Goal: Task Accomplishment & Management: Complete application form

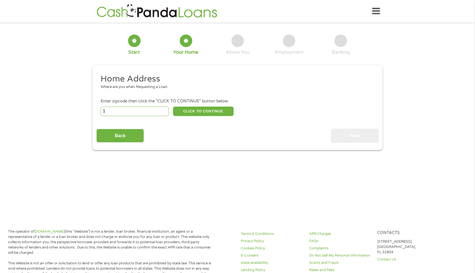
type input "1"
click at [164, 111] on input "1" at bounding box center [135, 110] width 69 height 9
click at [156, 110] on input "1" at bounding box center [135, 110] width 69 height 9
type input "33426"
select select "[US_STATE]"
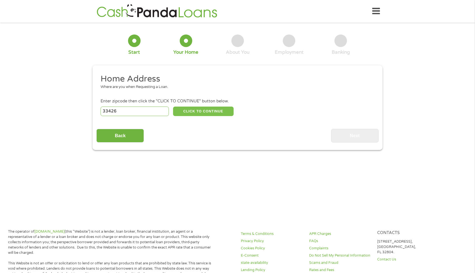
click at [207, 111] on button "CLICK TO CONTINUE" at bounding box center [203, 110] width 61 height 9
type input "33426"
type input "[GEOGRAPHIC_DATA]"
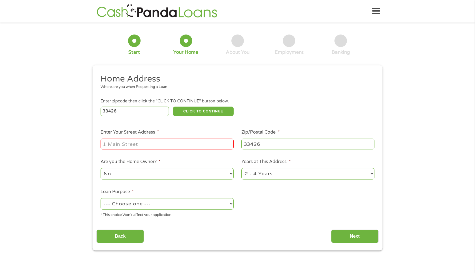
click at [181, 146] on input "Enter Your Street Address *" at bounding box center [167, 143] width 133 height 11
type input "[STREET_ADDRESS]"
click at [189, 176] on select "No Yes" at bounding box center [167, 173] width 133 height 11
click at [101, 168] on select "No Yes" at bounding box center [167, 173] width 133 height 11
click at [203, 203] on select "--- Choose one --- Pay Bills Debt Consolidation Home Improvement Major Purchase…" at bounding box center [167, 203] width 133 height 11
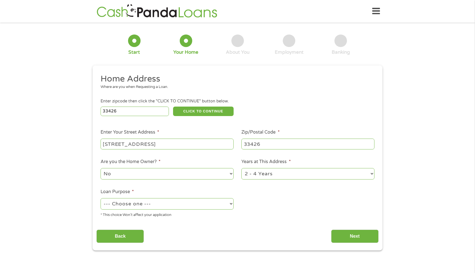
select select "debtconsolidation"
click at [101, 198] on select "--- Choose one --- Pay Bills Debt Consolidation Home Improvement Major Purchase…" at bounding box center [167, 203] width 133 height 11
click at [288, 220] on ul "Home Address Where are you when Requesting a Loan. Enter zipcode then click the…" at bounding box center [237, 147] width 282 height 148
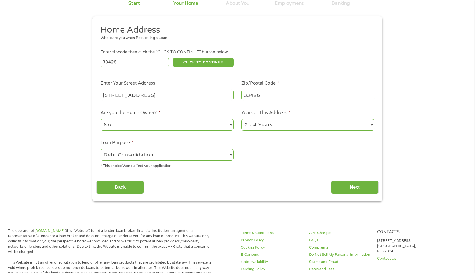
scroll to position [79, 0]
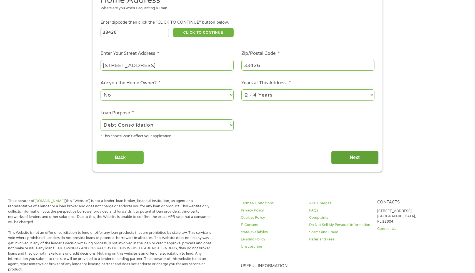
click at [356, 159] on input "Next" at bounding box center [355, 158] width 48 height 14
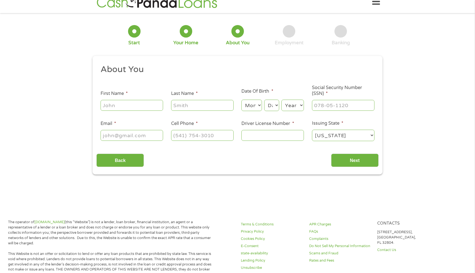
scroll to position [0, 0]
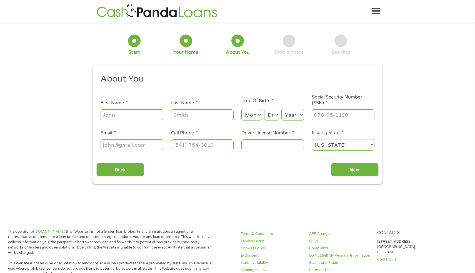
click at [141, 115] on input "First Name *" at bounding box center [132, 114] width 63 height 11
type input "[PERSON_NAME]"
type input "[EMAIL_ADDRESS][DOMAIN_NAME]"
type input "[PHONE_NUMBER]"
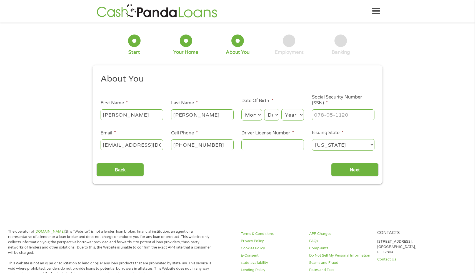
click at [255, 114] on select "Month 1 2 3 4 5 6 7 8 9 10 11 12" at bounding box center [251, 114] width 20 height 11
select select "11"
click at [241, 109] on select "Month 1 2 3 4 5 6 7 8 9 10 11 12" at bounding box center [251, 114] width 20 height 11
click at [275, 116] on select "Day 1 2 3 4 5 6 7 8 9 10 11 12 13 14 15 16 17 18 19 20 21 22 23 24 25 26 27 28 …" at bounding box center [271, 114] width 15 height 11
select select "6"
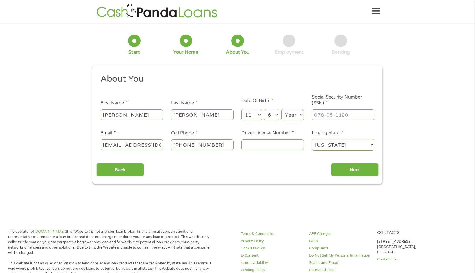
click at [264, 109] on select "Day 1 2 3 4 5 6 7 8 9 10 11 12 13 14 15 16 17 18 19 20 21 22 23 24 25 26 27 28 …" at bounding box center [271, 114] width 15 height 11
click at [296, 116] on select "Year [DATE] 2006 2005 2004 2003 2002 2001 2000 1999 1998 1997 1996 1995 1994 19…" at bounding box center [292, 114] width 23 height 11
select select "1992"
click at [281, 109] on select "Year [DATE] 2006 2005 2004 2003 2002 2001 2000 1999 1998 1997 1996 1995 1994 19…" at bounding box center [292, 114] width 23 height 11
click at [337, 117] on input "___-__-____" at bounding box center [343, 114] width 63 height 11
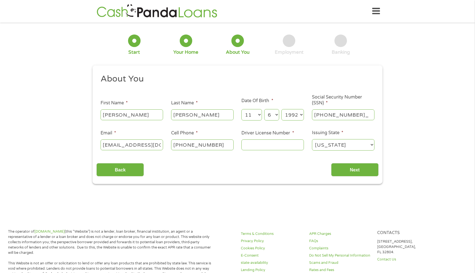
type input "768-48-7478"
click at [281, 146] on input "Driver License Number *" at bounding box center [272, 144] width 63 height 11
type input "c567893457890"
click at [314, 174] on div "Back Next" at bounding box center [237, 168] width 282 height 18
click at [342, 173] on input "Next" at bounding box center [355, 170] width 48 height 14
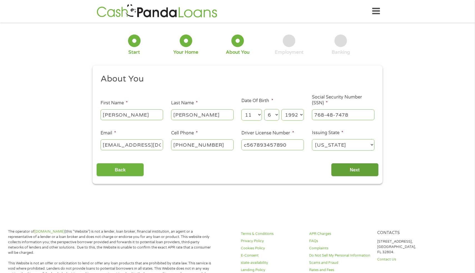
scroll to position [2, 2]
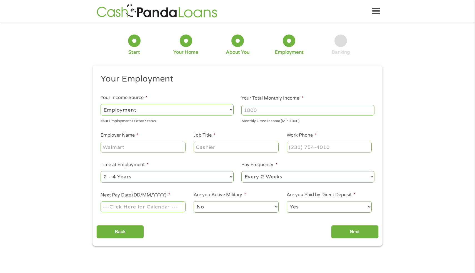
click at [256, 108] on input "Your Total Monthly Income *" at bounding box center [307, 110] width 133 height 11
type input "2500"
click at [174, 148] on input "Employer Name *" at bounding box center [143, 146] width 85 height 11
type input "citibank"
click at [206, 150] on input "Job Title *" at bounding box center [236, 146] width 85 height 11
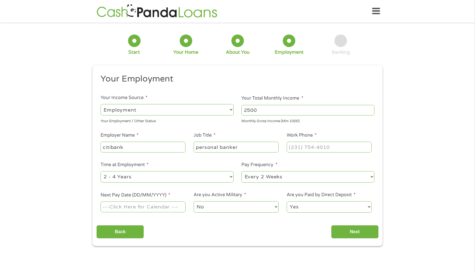
type input "personal banker"
click at [295, 147] on input "(___) ___-____" at bounding box center [329, 146] width 85 height 11
type input "[PHONE_NUMBER]"
click at [238, 190] on ul "Your Employment Your Income Source * --- Choose one --- Employment [DEMOGRAPHIC…" at bounding box center [237, 145] width 282 height 144
click at [172, 211] on input "Next Pay Date (DD/MM/YYYY) *" at bounding box center [143, 206] width 85 height 11
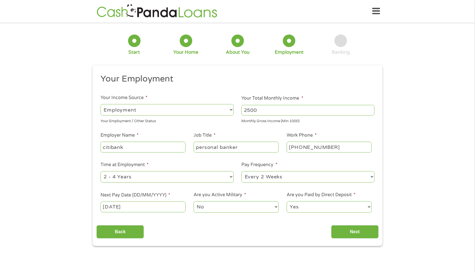
click at [156, 208] on input "[DATE]" at bounding box center [143, 206] width 85 height 11
type input "[DATE]"
click at [132, 158] on ul "Your Employment Your Income Source * --- Choose one --- Employment [DEMOGRAPHIC…" at bounding box center [237, 145] width 282 height 144
click at [155, 164] on li "Time at Employment * --- Choose one --- 1 Year or less 1 - 2 Years 2 - 4 Years …" at bounding box center [166, 172] width 141 height 22
click at [328, 206] on select "Yes No" at bounding box center [329, 206] width 85 height 11
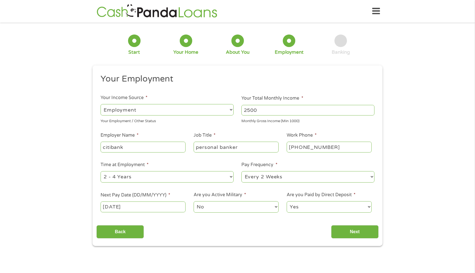
click at [287, 201] on select "Yes No" at bounding box center [329, 206] width 85 height 11
click at [350, 233] on input "Next" at bounding box center [355, 232] width 48 height 14
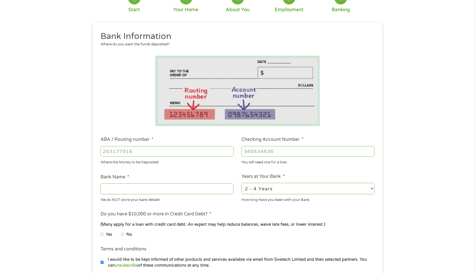
scroll to position [92, 0]
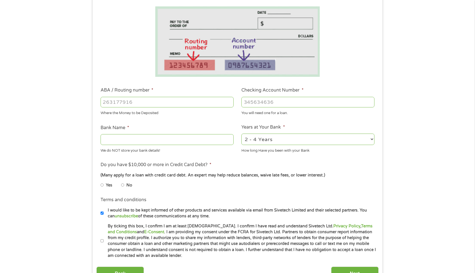
click at [140, 103] on input "ABA / Routing number *" at bounding box center [167, 102] width 133 height 11
type input "266086554"
type input "CITIBANK"
type input "266086554"
click at [253, 99] on input "Checking Account Number *" at bounding box center [307, 102] width 133 height 11
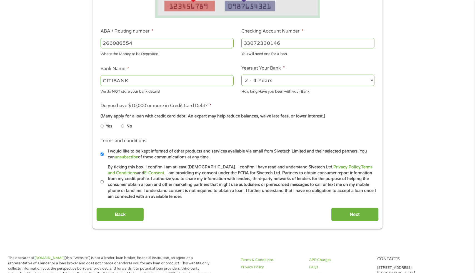
scroll to position [171, 0]
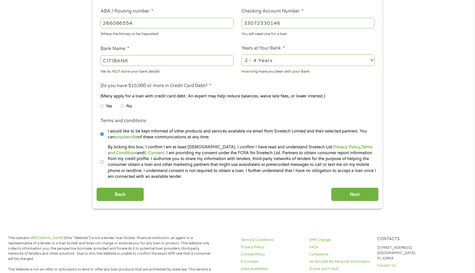
type input "33072330146"
click at [123, 106] on input "No" at bounding box center [122, 105] width 3 height 9
radio input "true"
click at [104, 162] on label "By ticking this box, I confirm I am at least [DEMOGRAPHIC_DATA]. I confirm I ha…" at bounding box center [240, 162] width 273 height 36
click at [104, 162] on input "By ticking this box, I confirm I am at least [DEMOGRAPHIC_DATA]. I confirm I ha…" at bounding box center [102, 161] width 3 height 9
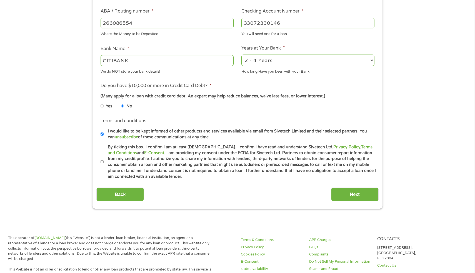
checkbox input "true"
click at [360, 191] on input "Next" at bounding box center [355, 194] width 48 height 14
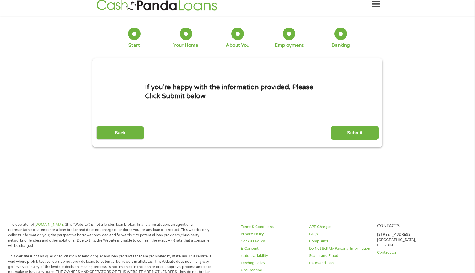
scroll to position [0, 0]
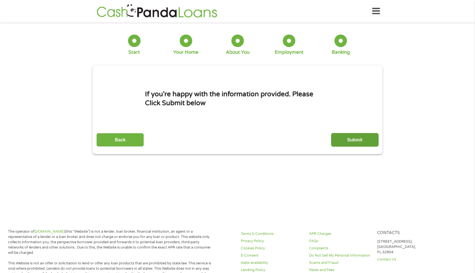
click at [359, 139] on input "Submit" at bounding box center [355, 140] width 48 height 14
